Goal: Task Accomplishment & Management: Complete application form

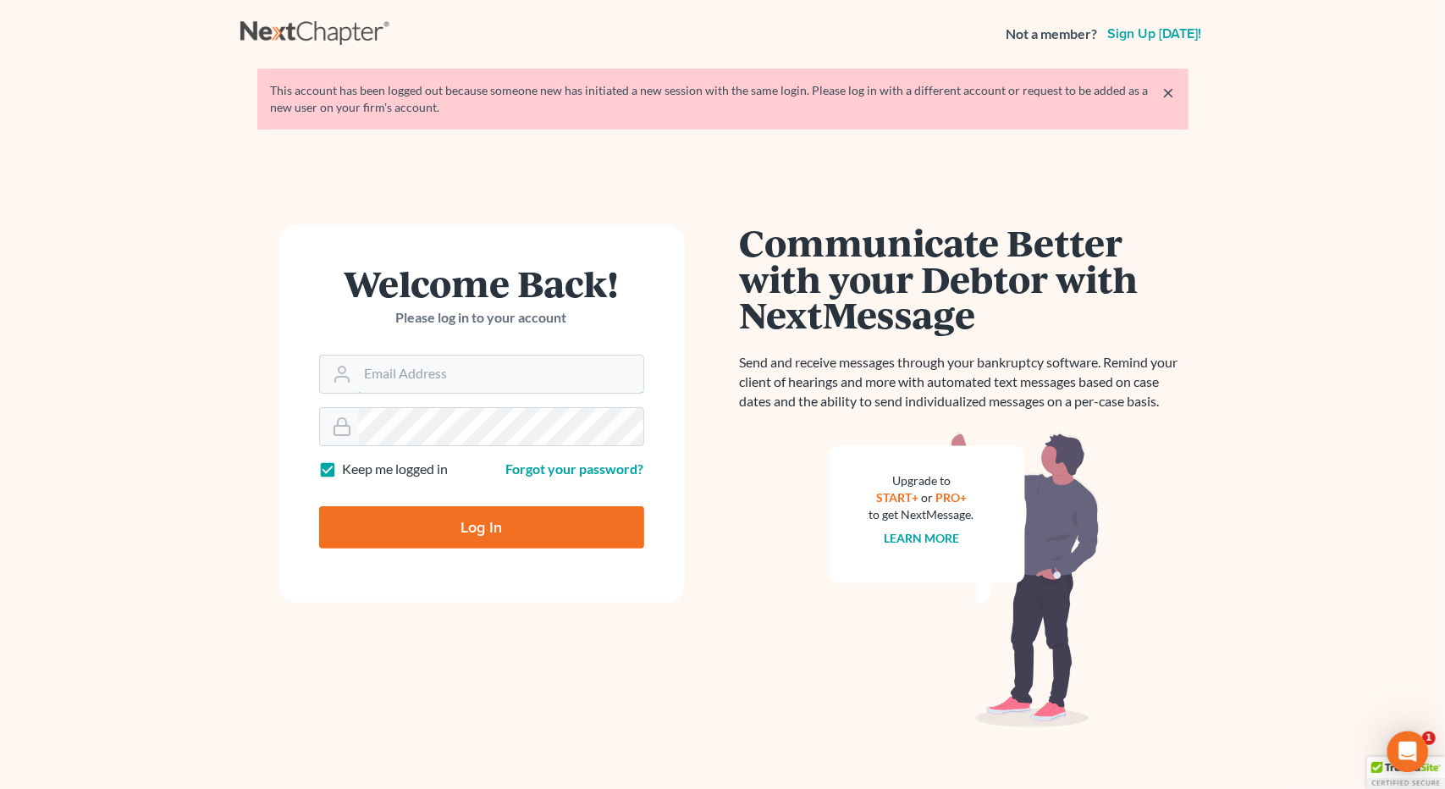
type input "Athena@AthenaLegal.com"
click at [495, 516] on input "Log In" at bounding box center [481, 527] width 325 height 42
type input "Thinking..."
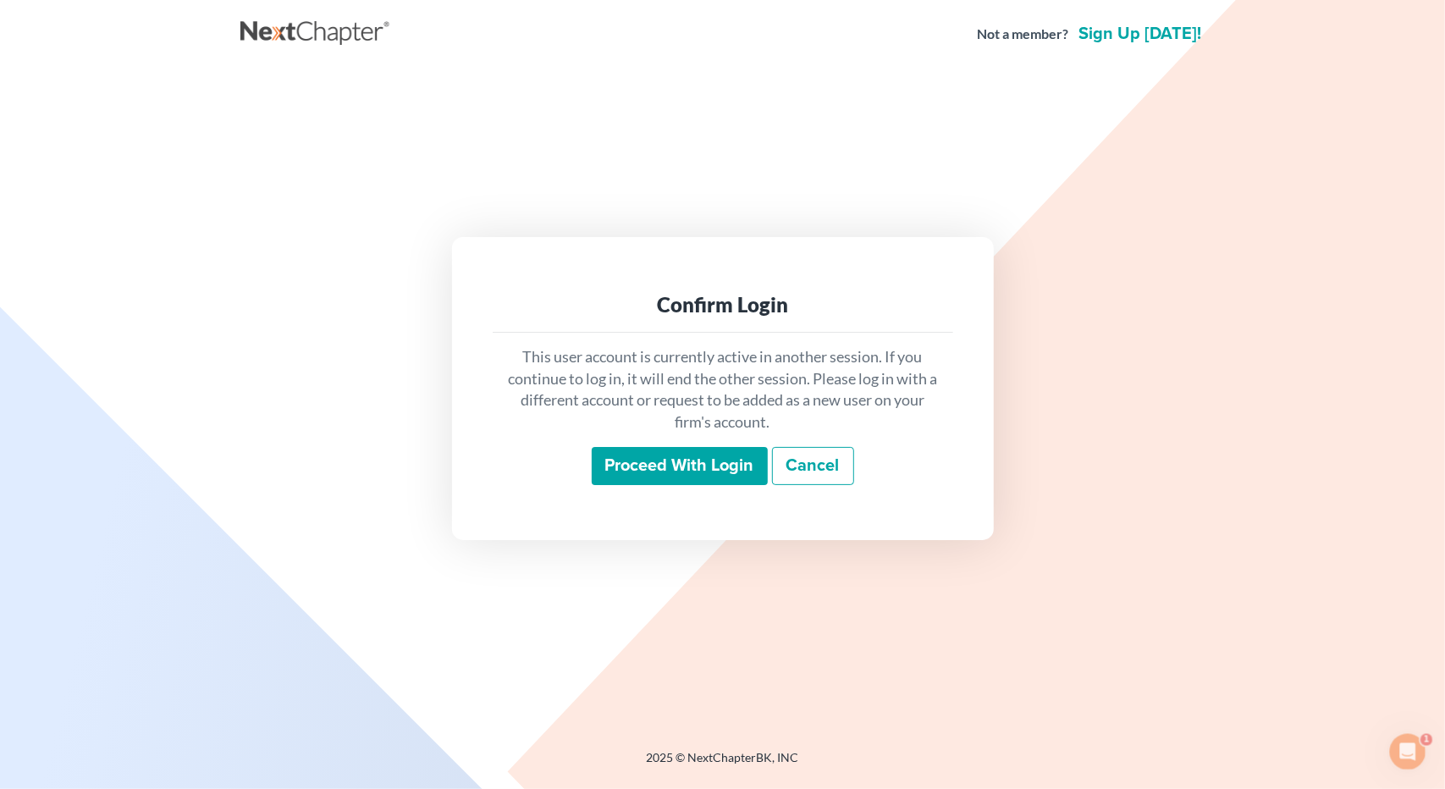
click at [667, 472] on input "Proceed with login" at bounding box center [680, 466] width 176 height 39
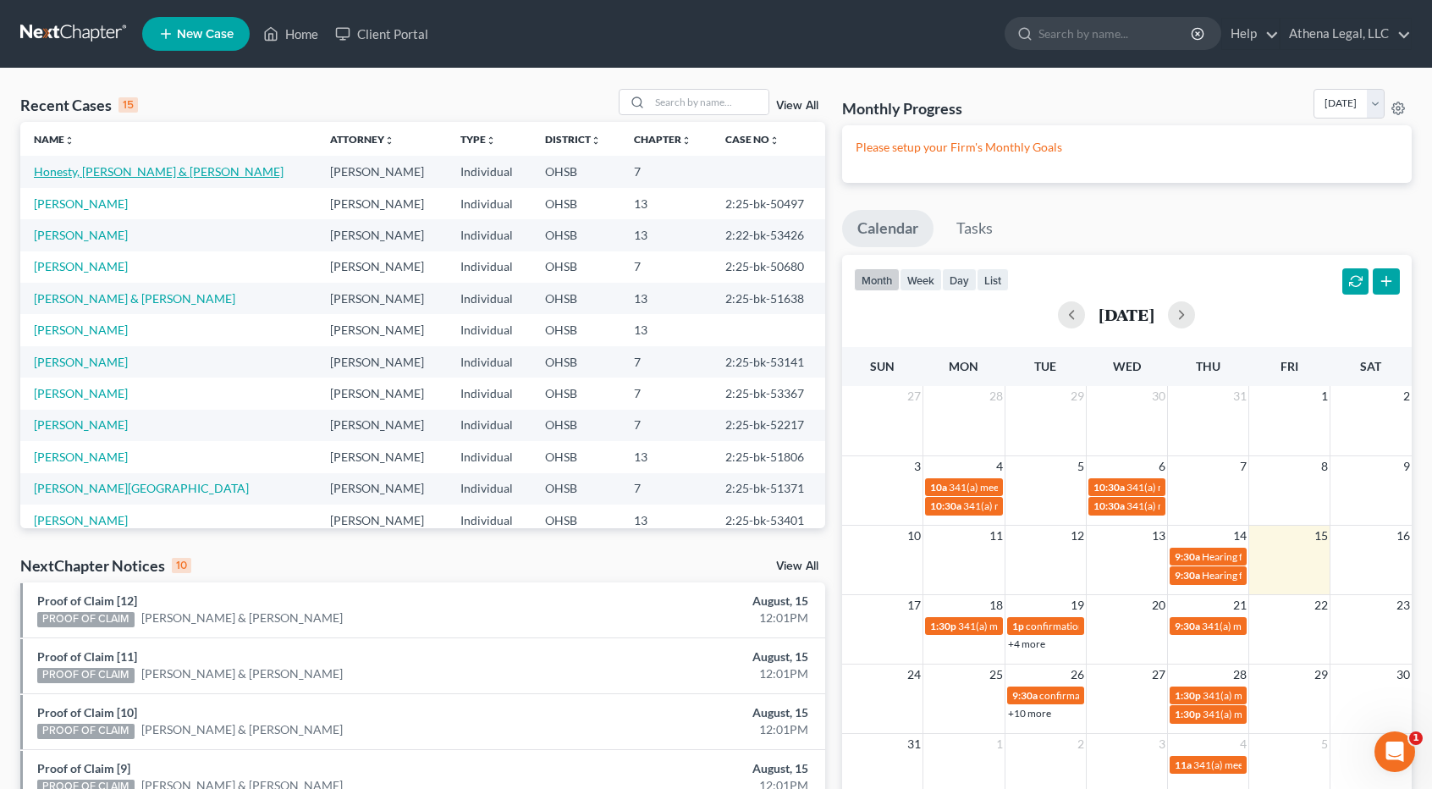
click at [163, 174] on link "Honesty, Donovan & Morgan" at bounding box center [159, 171] width 250 height 14
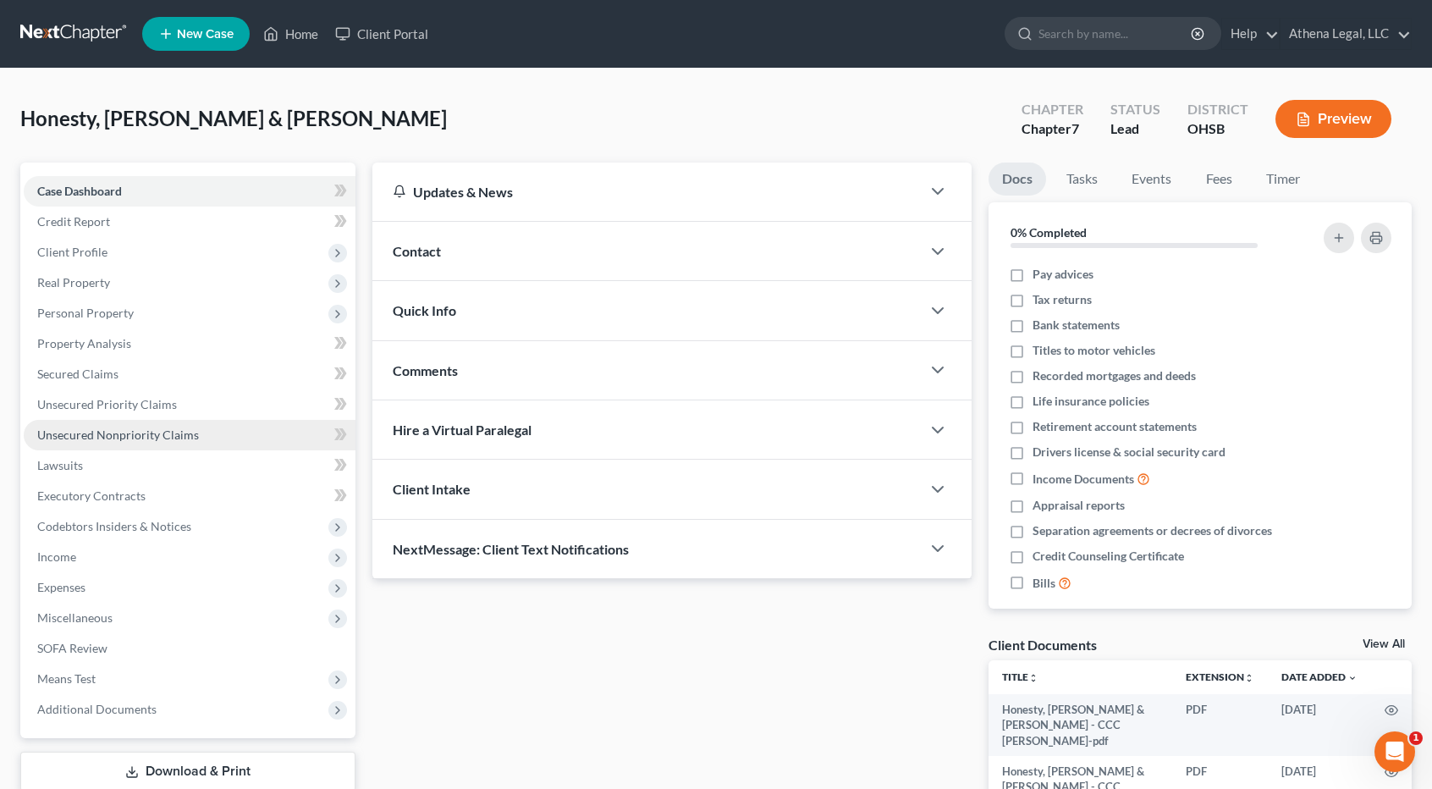
scroll to position [147, 0]
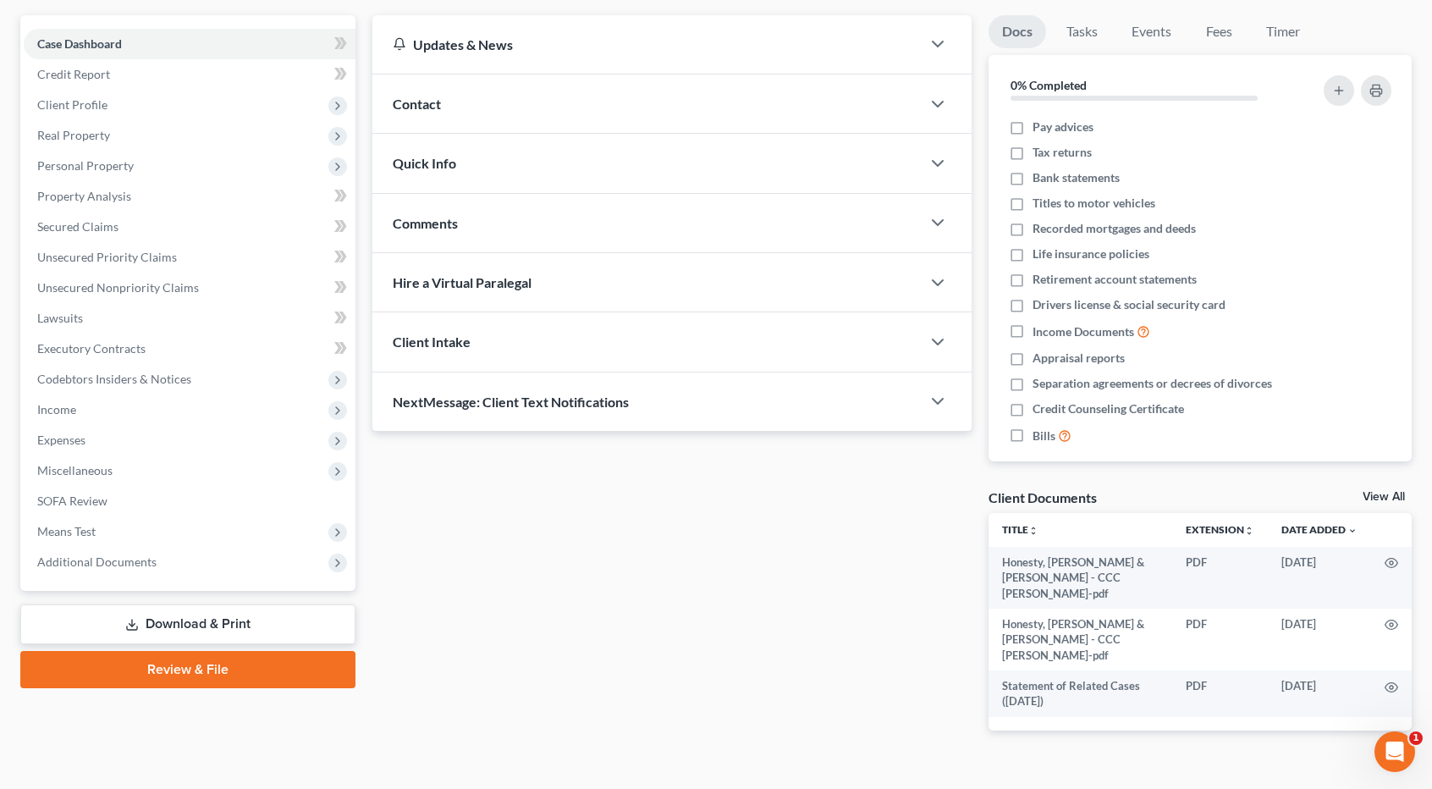
click at [213, 675] on link "Review & File" at bounding box center [187, 669] width 335 height 37
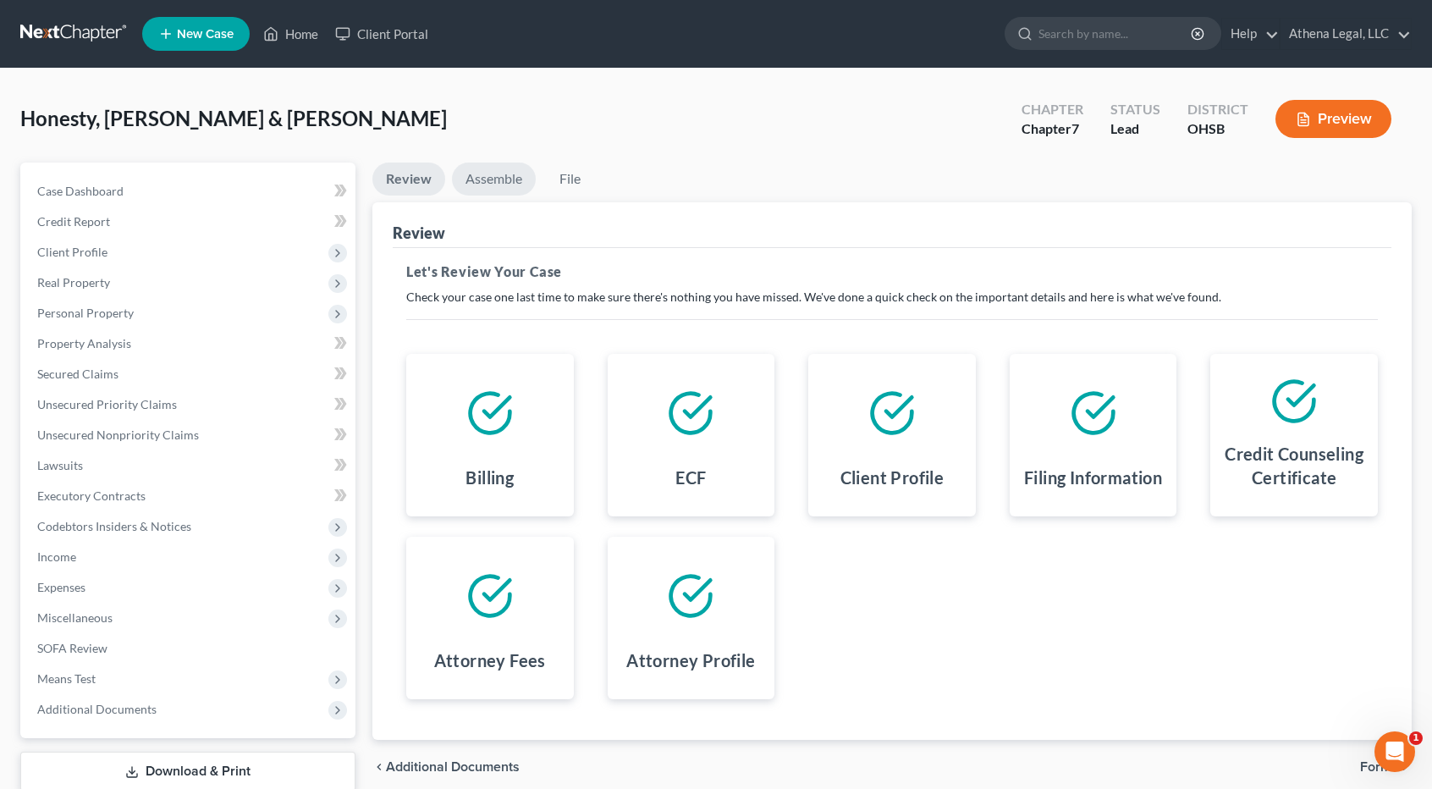
click at [506, 185] on link "Assemble" at bounding box center [494, 179] width 84 height 33
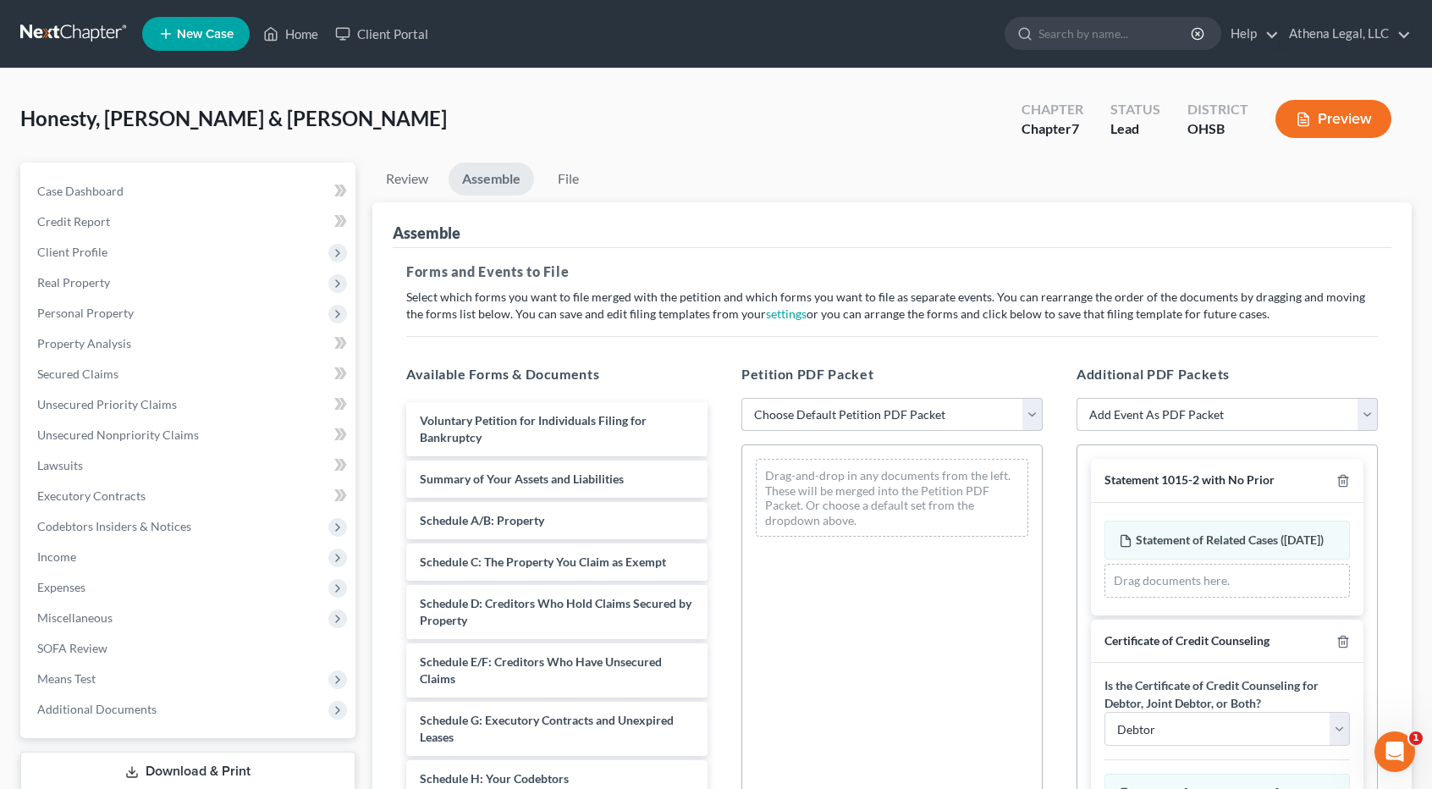
click at [889, 426] on select "Choose Default Petition PDF Packet Emergency Filing (Voluntary Petition and Cre…" at bounding box center [892, 415] width 301 height 34
select select "1"
click at [742, 398] on select "Choose Default Petition PDF Packet Emergency Filing (Voluntary Petition and Cre…" at bounding box center [892, 415] width 301 height 34
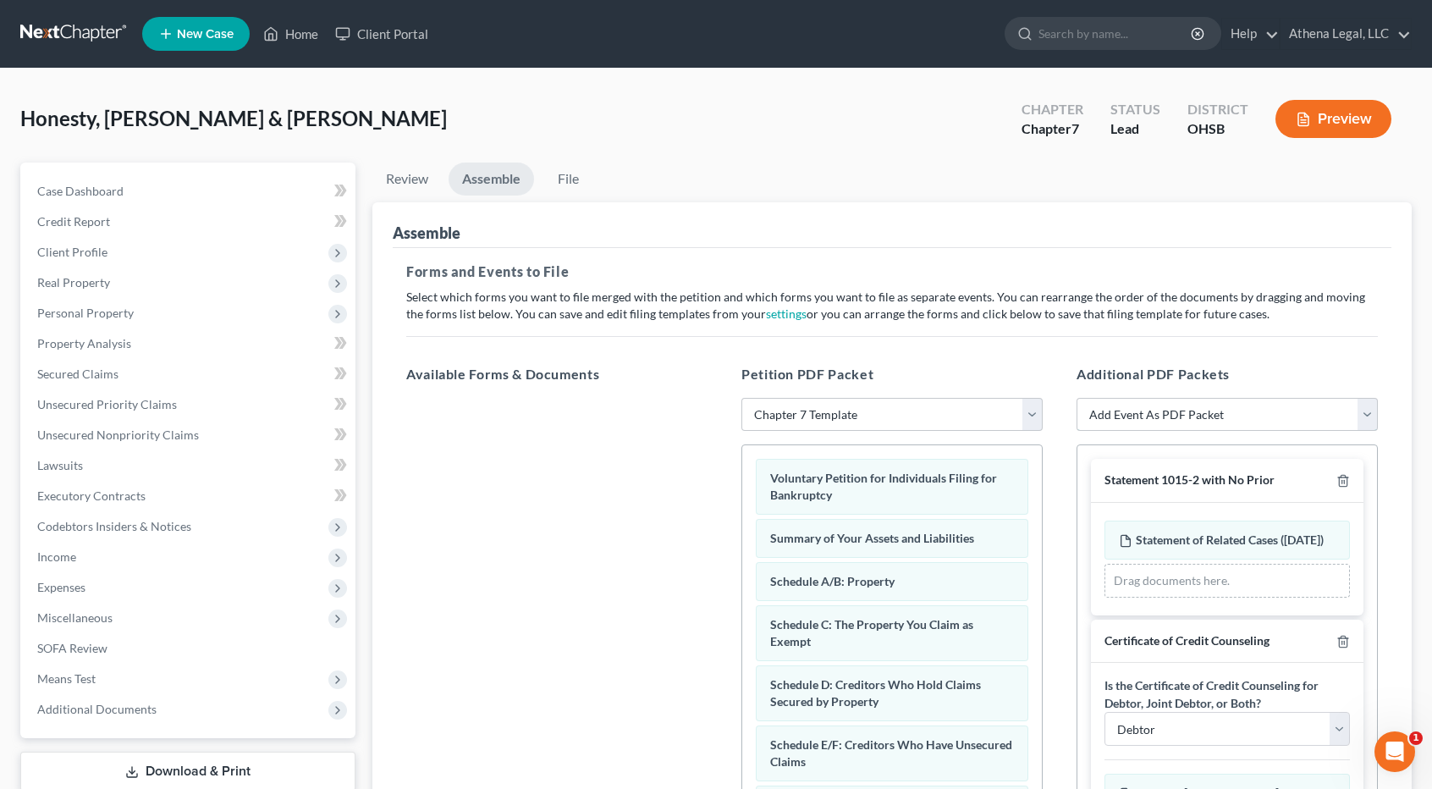
click at [1109, 411] on select "Add Event As PDF Packet 20 Largest Unsecured Creditors Amended Document Amended…" at bounding box center [1227, 415] width 301 height 34
select select "56"
click at [1077, 398] on select "Add Event As PDF Packet 20 Largest Unsecured Creditors Amended Document Amended…" at bounding box center [1227, 415] width 301 height 34
select select
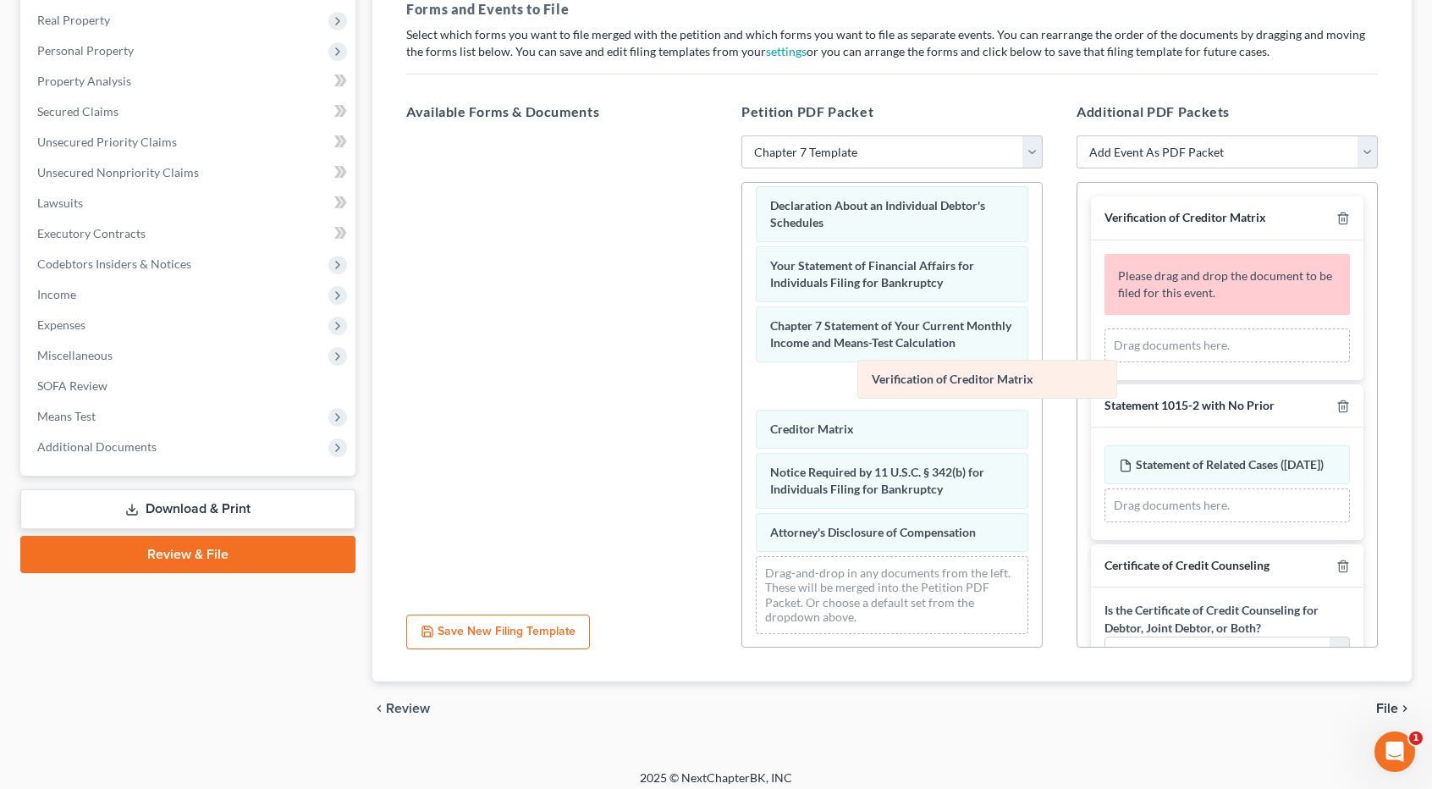
scroll to position [491, 0]
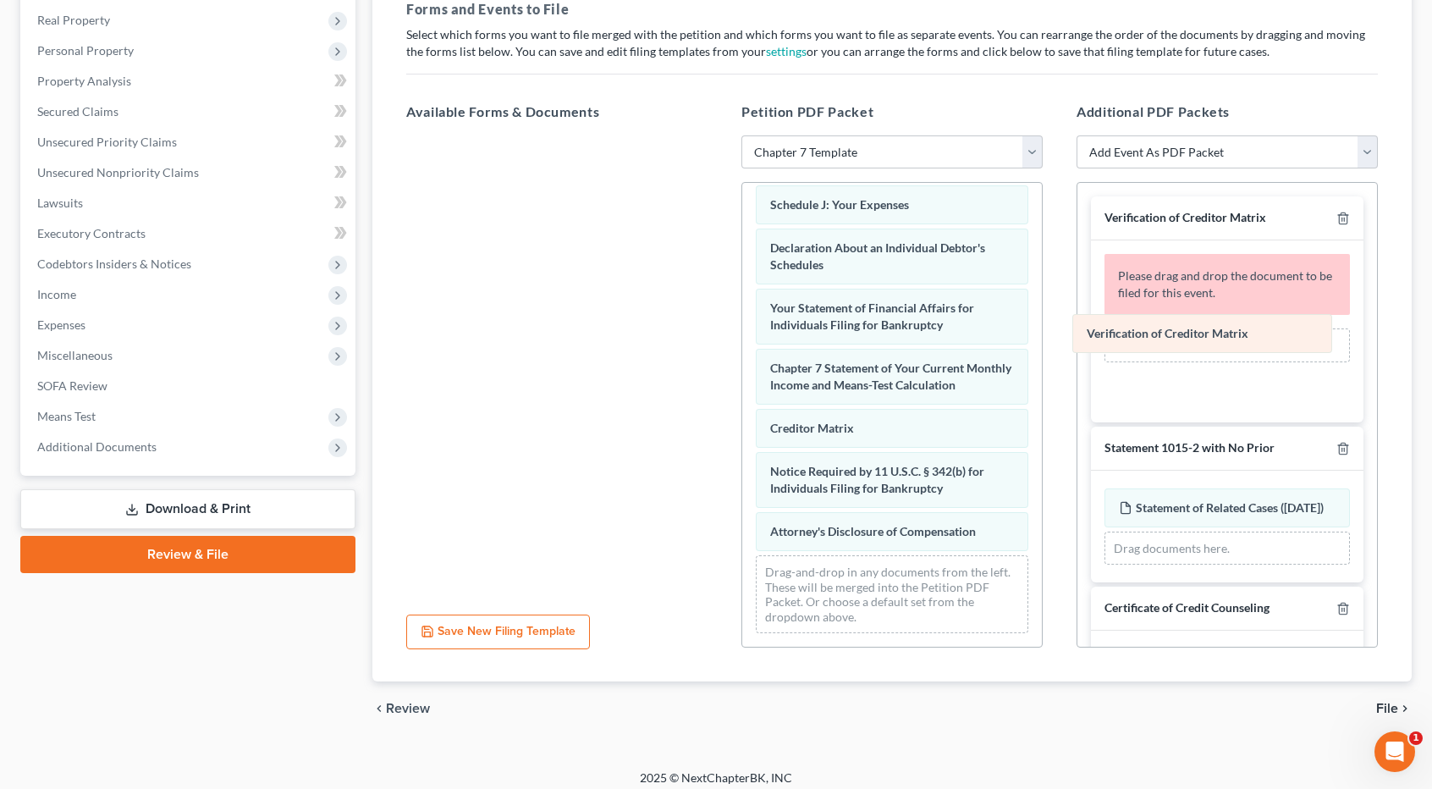
drag, startPoint x: 918, startPoint y: 434, endPoint x: 1234, endPoint y: 339, distance: 330.8
click at [1042, 339] on div "Verification of Creditor Matrix Voluntary Petition for Individuals Filing for B…" at bounding box center [892, 173] width 300 height 948
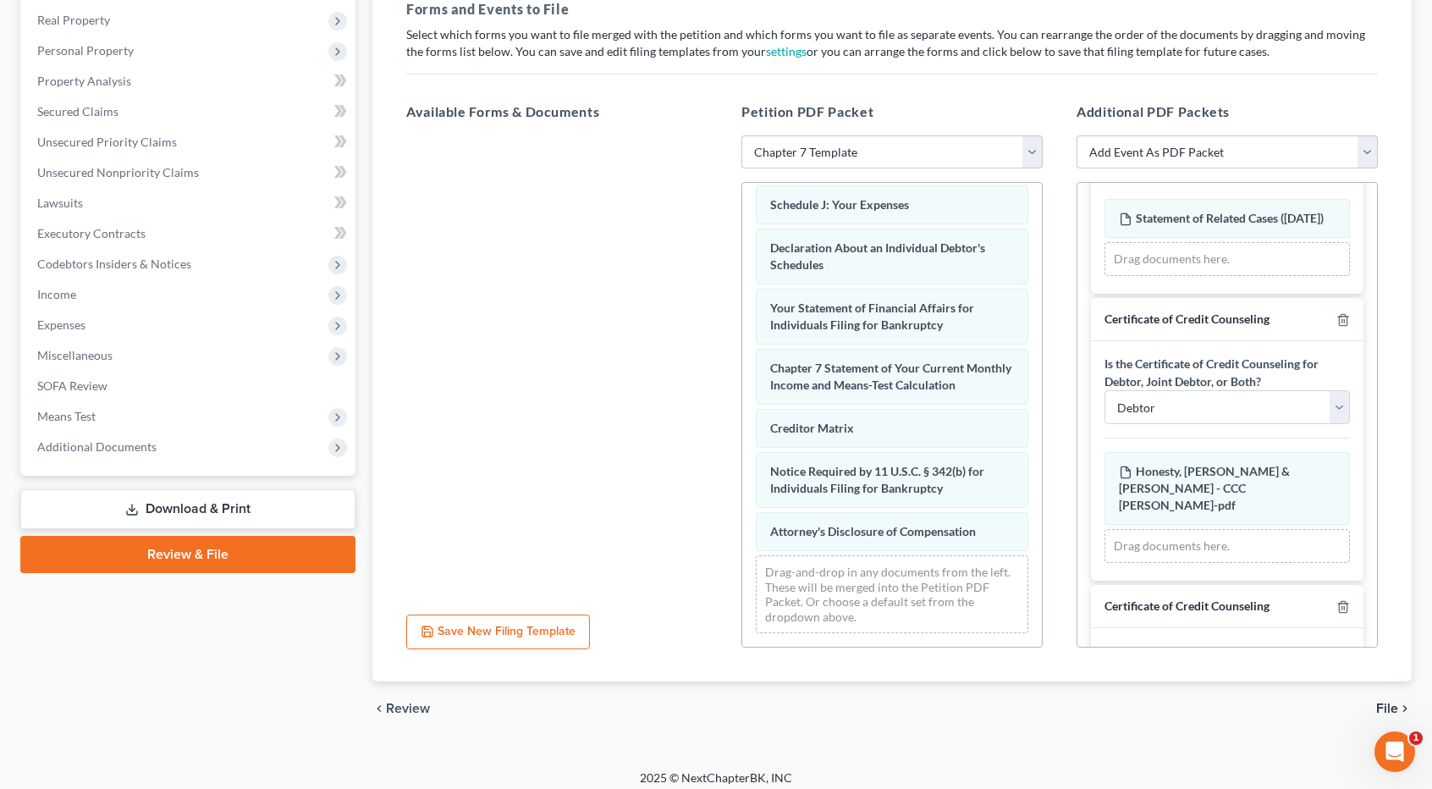
scroll to position [223, 0]
click at [1187, 402] on select "Debtor Joint Debtor Both Debtors" at bounding box center [1228, 404] width 246 height 34
select select "1"
click at [1105, 399] on select "Debtor Joint Debtor Both Debtors" at bounding box center [1228, 404] width 246 height 34
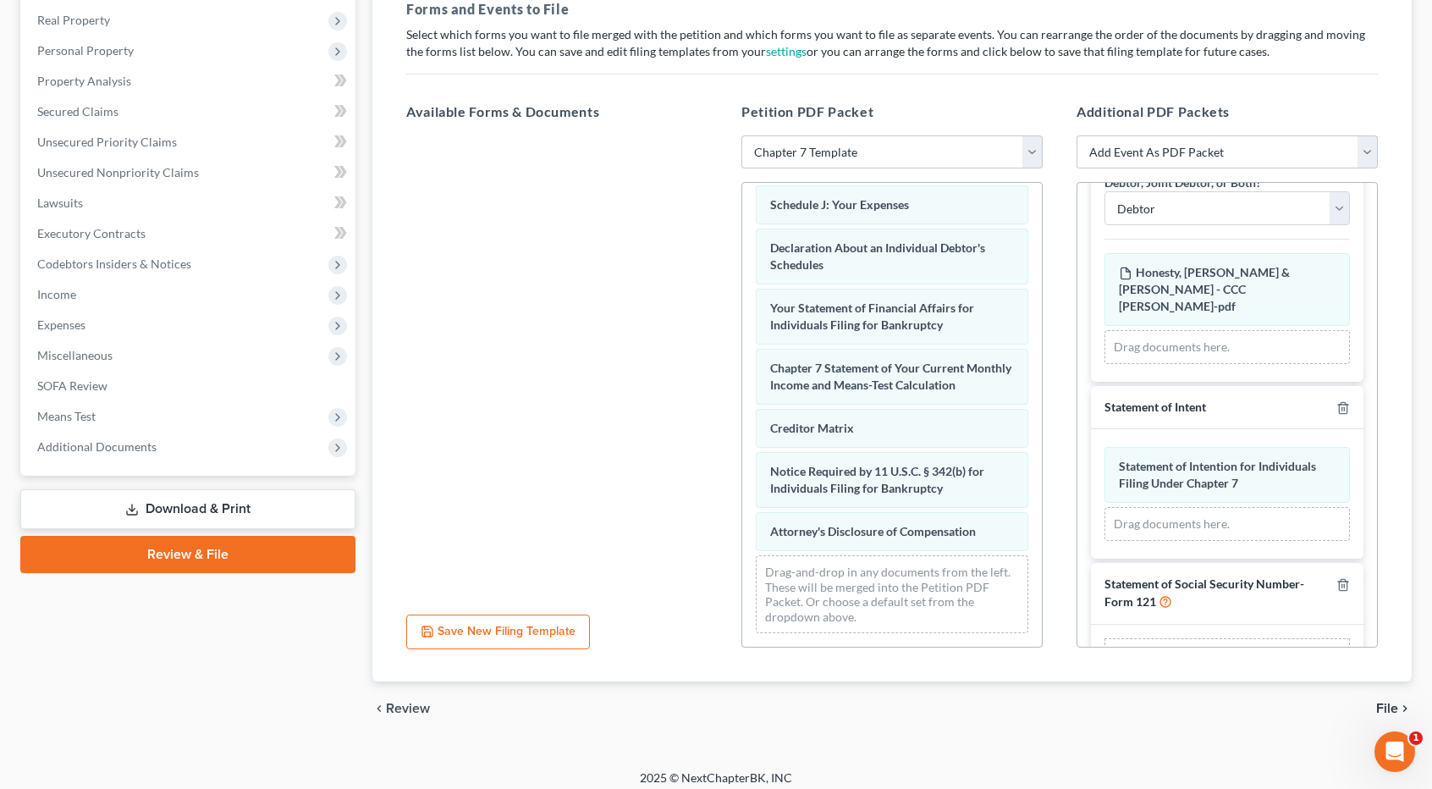
scroll to position [737, 0]
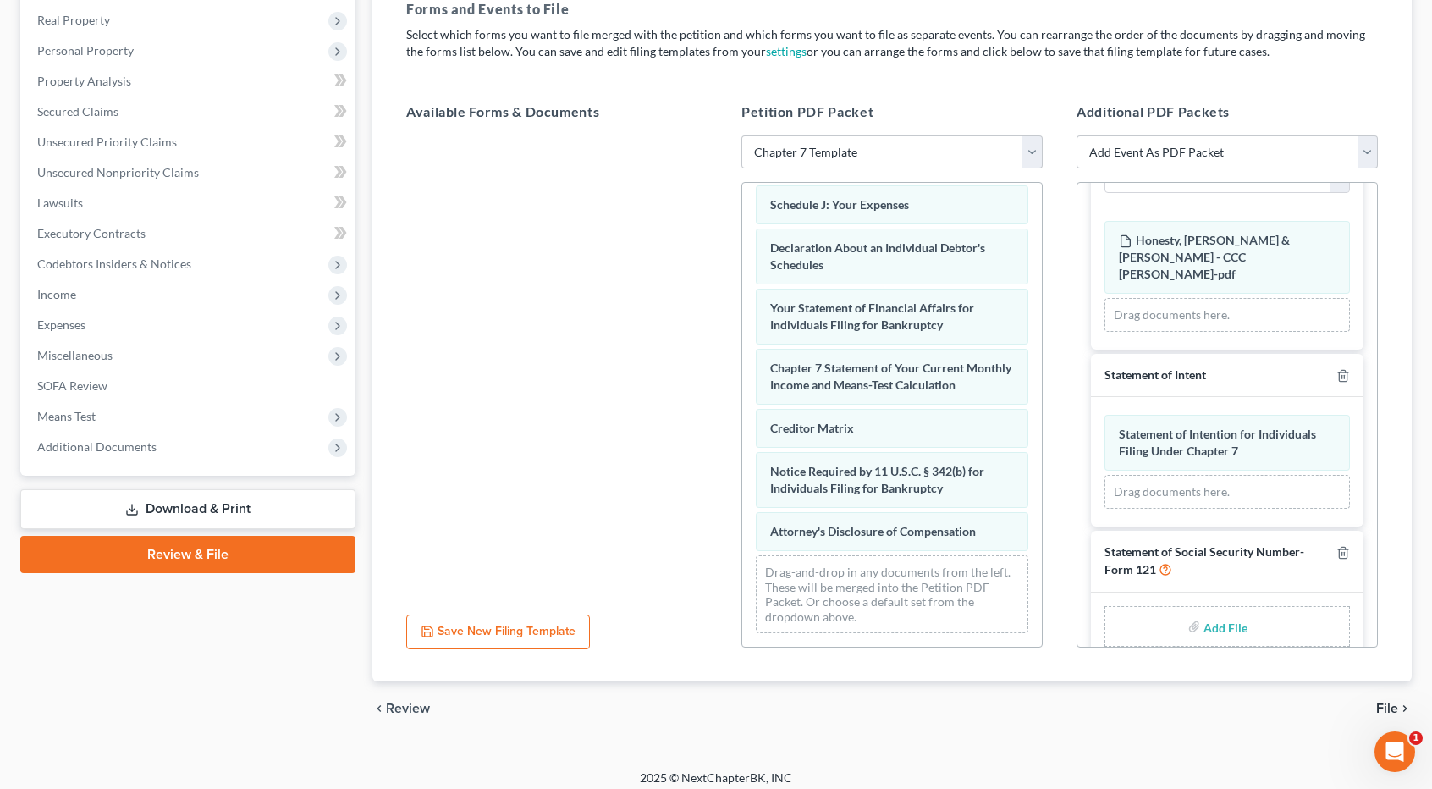
click at [1211, 611] on input "file" at bounding box center [1224, 626] width 41 height 30
click at [1236, 699] on div "chevron_left Review File chevron_right" at bounding box center [893, 709] width 1040 height 54
click at [1207, 611] on input "file" at bounding box center [1224, 626] width 41 height 30
type input "C:\fakepath\Honesty, Donovan & Morgan - SSN.pdf"
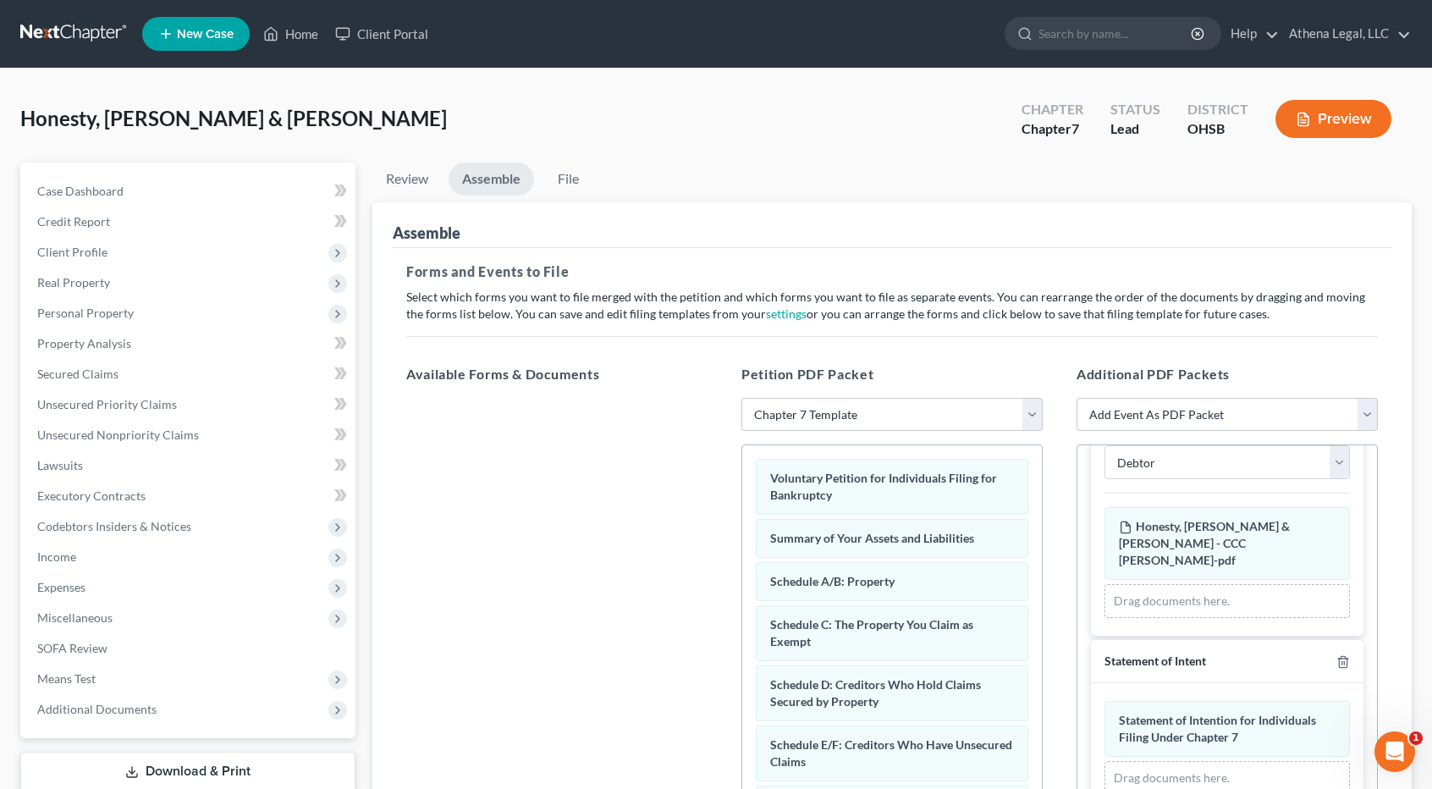
scroll to position [272, 0]
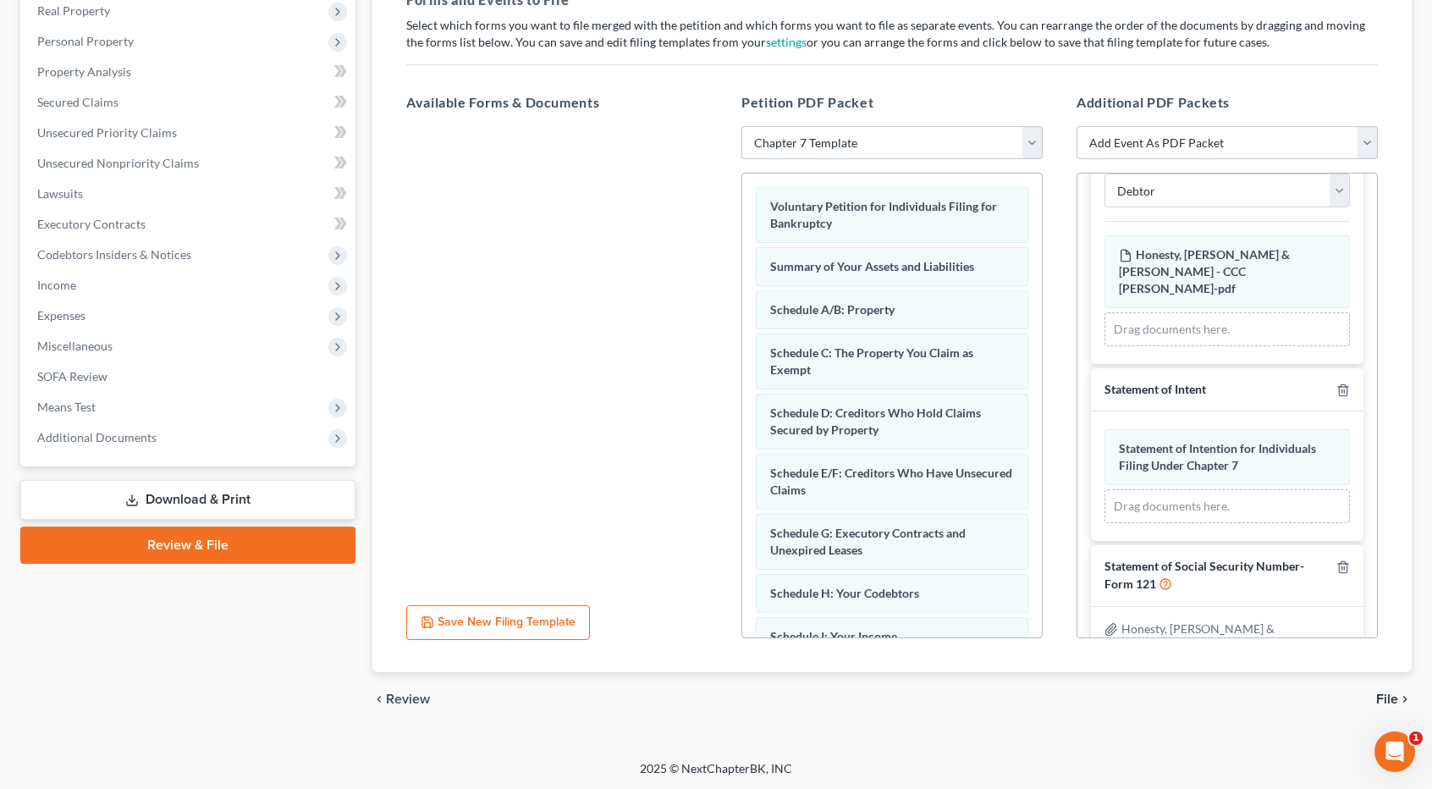
click at [1386, 693] on span "File" at bounding box center [1388, 700] width 22 height 14
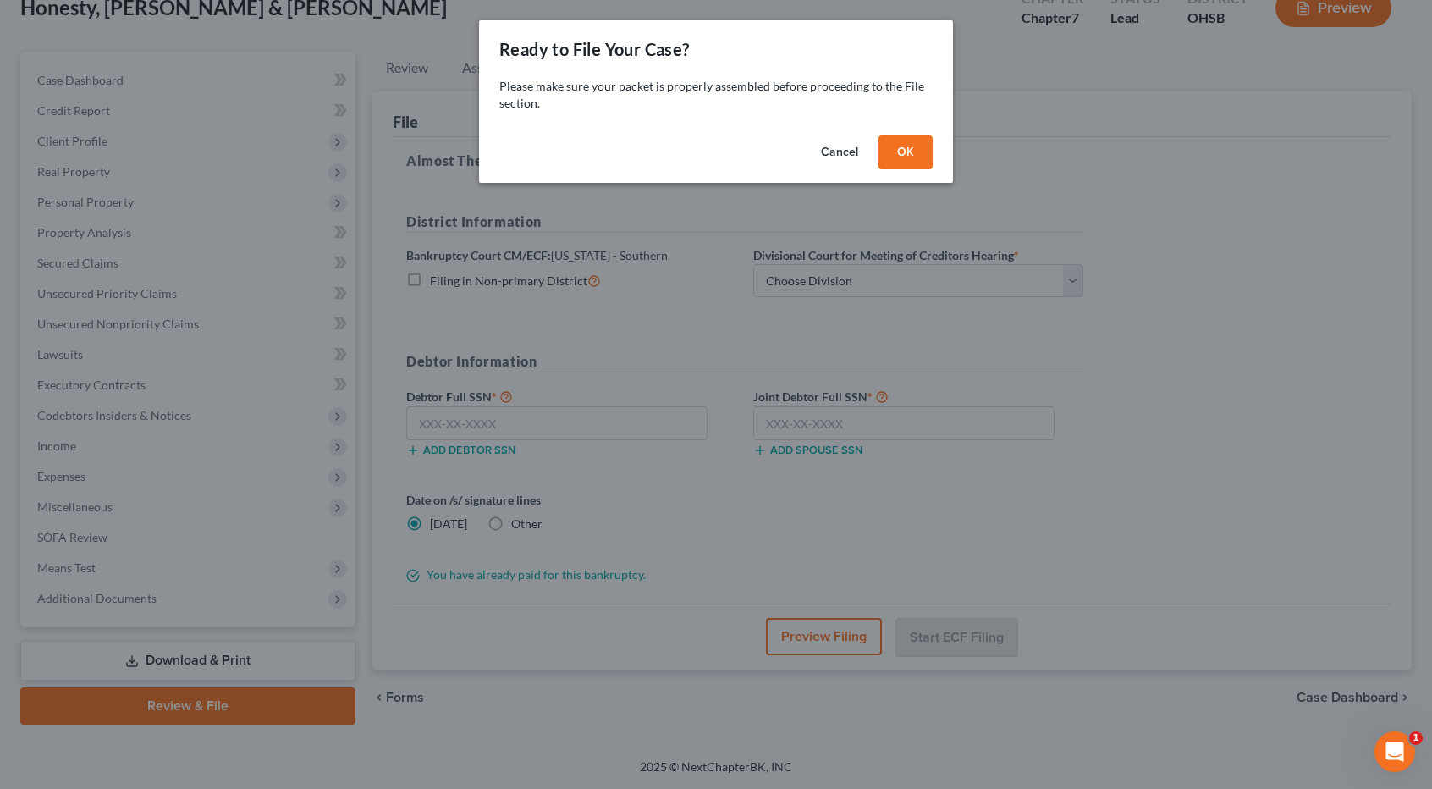
scroll to position [108, 0]
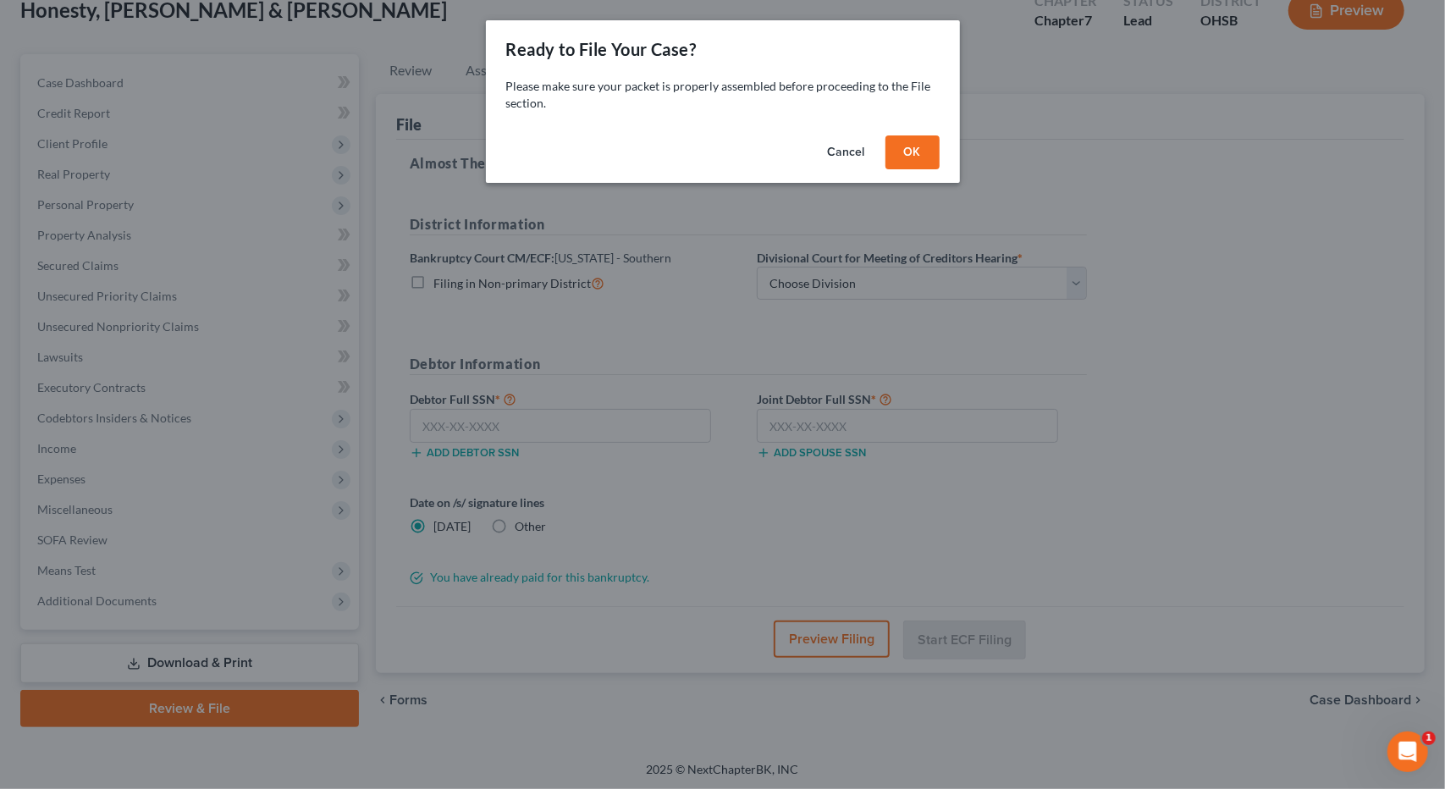
click at [925, 157] on button "OK" at bounding box center [913, 152] width 54 height 34
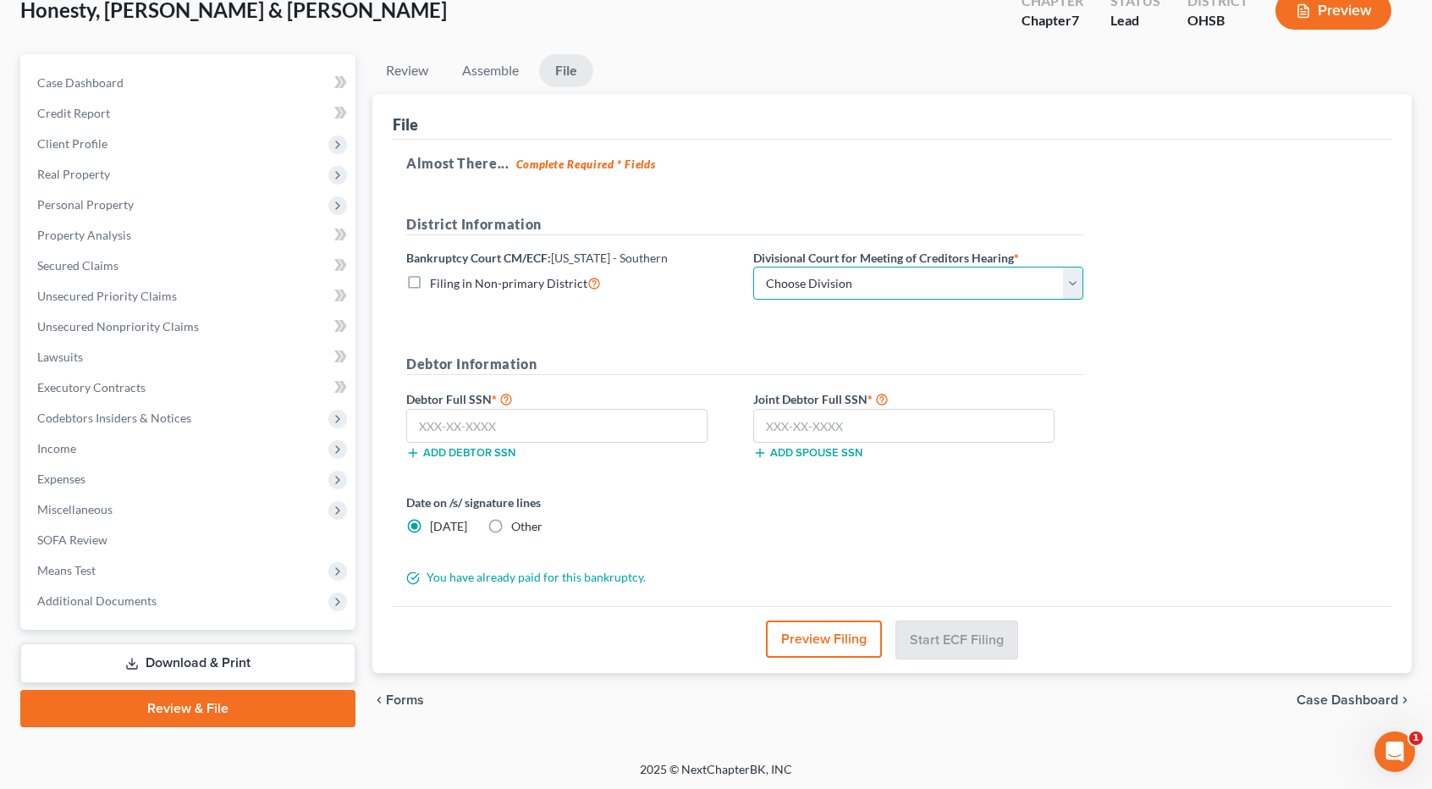
click at [884, 273] on select "Choose Division Cincinnati Columbus Dayton" at bounding box center [918, 284] width 330 height 34
select select "1"
click at [753, 267] on select "Choose Division Cincinnati Columbus Dayton" at bounding box center [918, 284] width 330 height 34
click at [596, 416] on input "text" at bounding box center [556, 426] width 301 height 34
type input "272-90-1301"
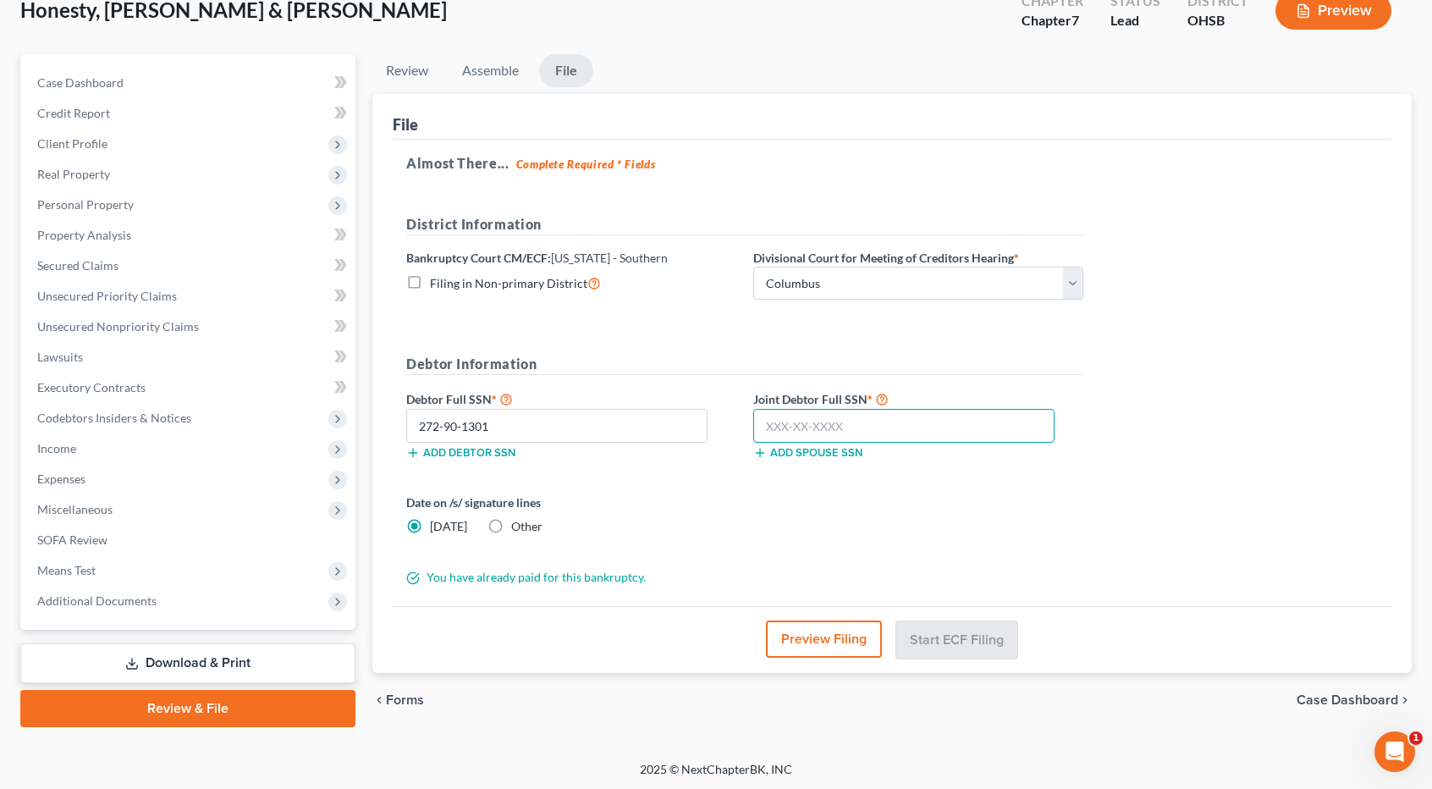
click at [796, 422] on input "text" at bounding box center [903, 426] width 301 height 34
type input "277-94-9116"
click at [950, 648] on button "Start ECF Filing" at bounding box center [957, 639] width 121 height 37
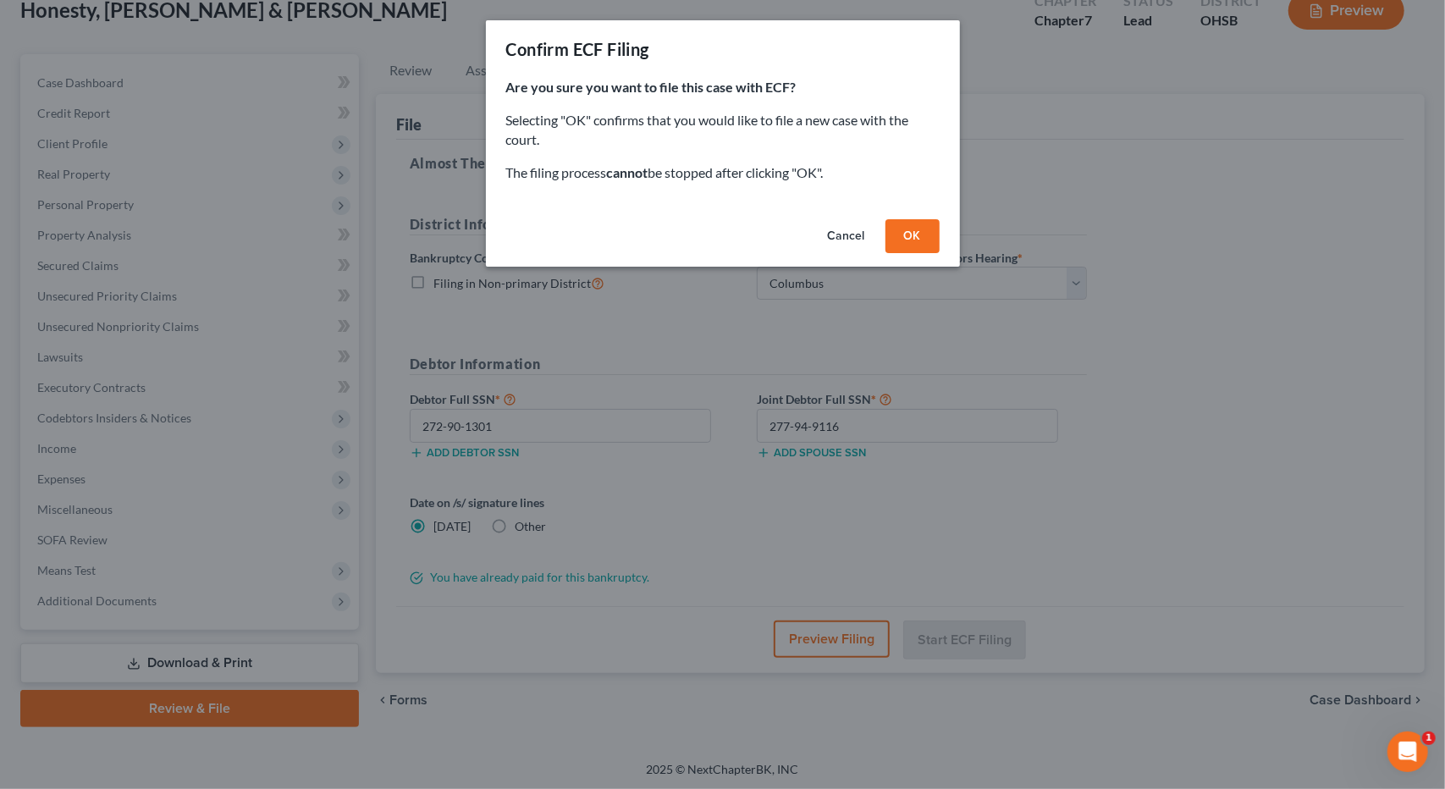
click at [916, 234] on button "OK" at bounding box center [913, 236] width 54 height 34
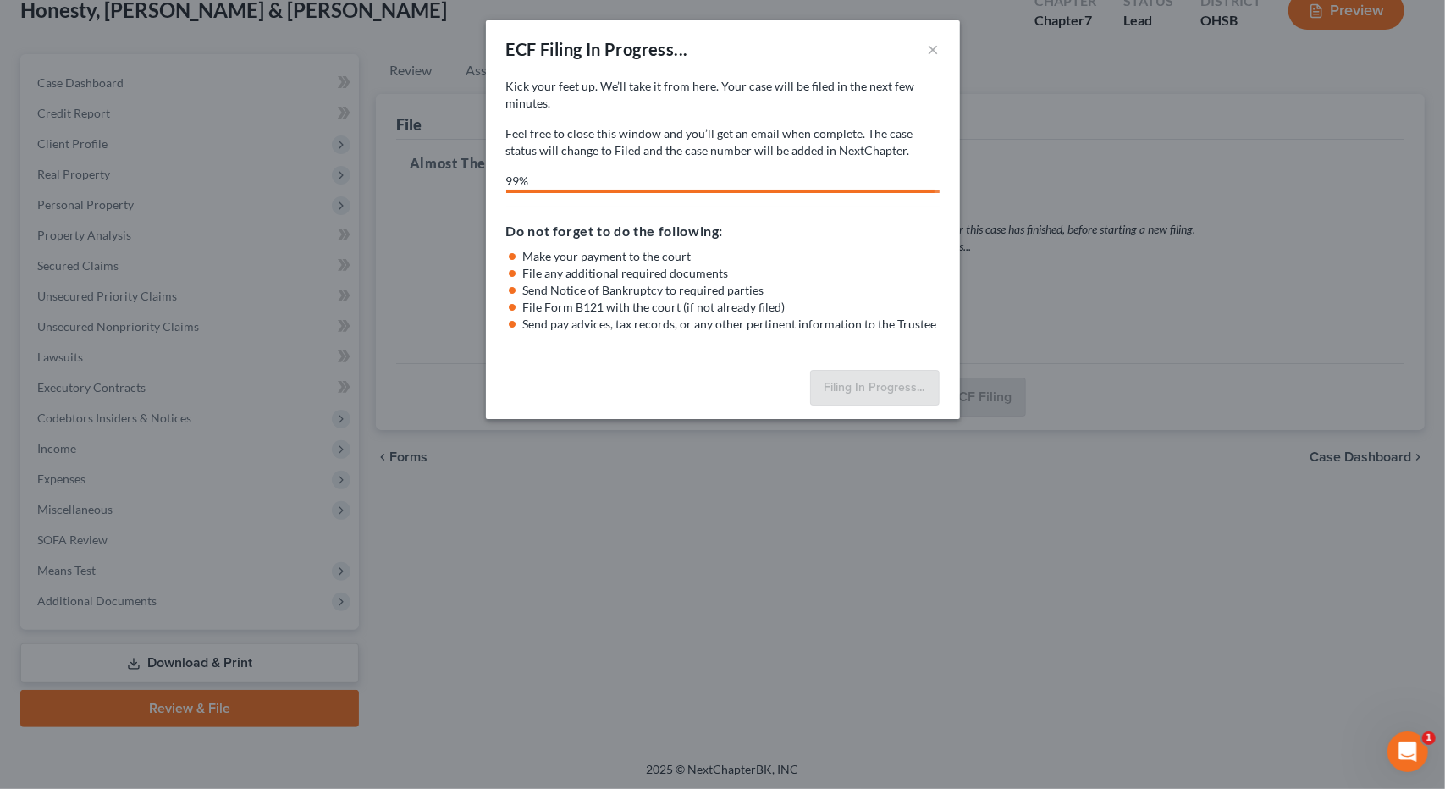
select select "1"
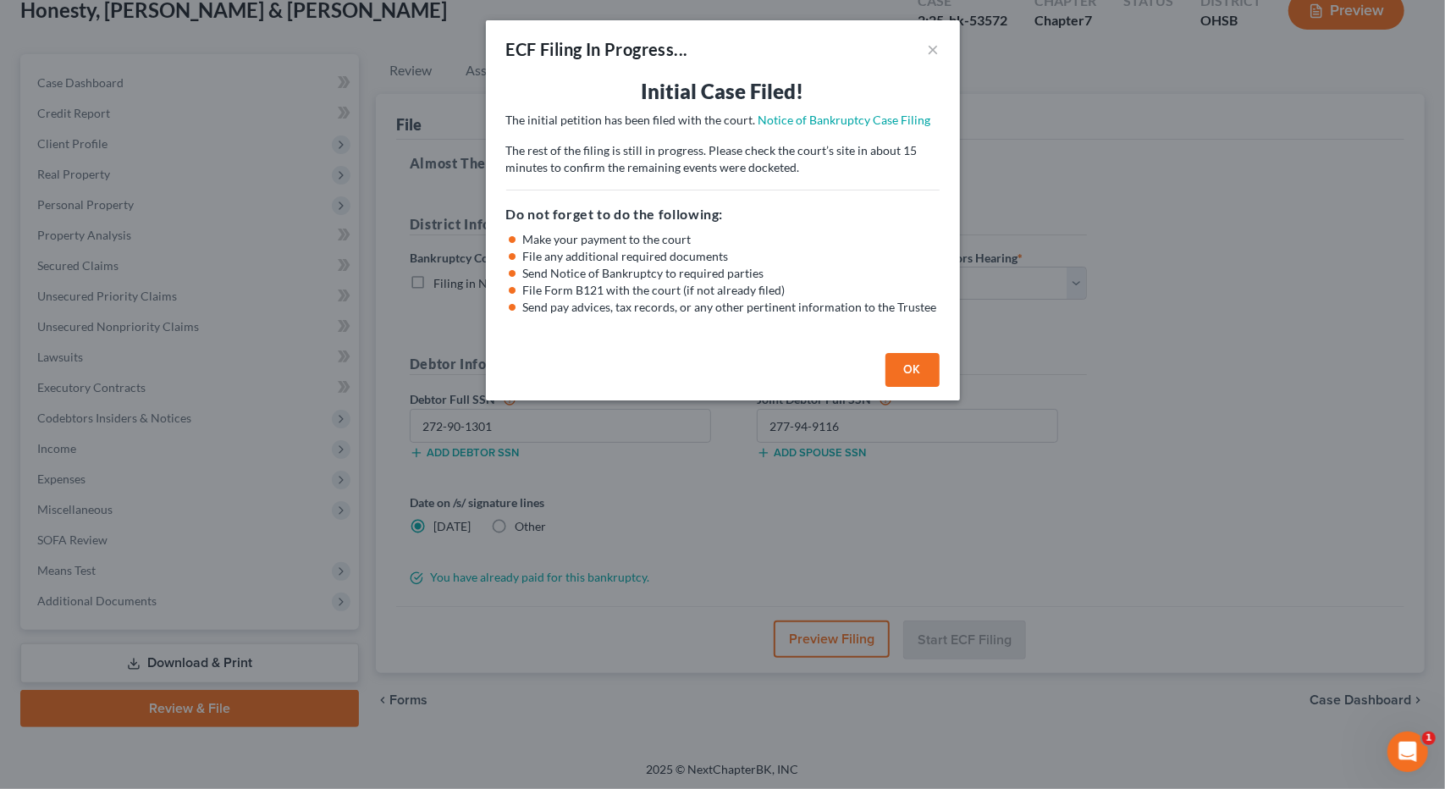
click at [905, 370] on button "OK" at bounding box center [913, 370] width 54 height 34
